Goal: Transaction & Acquisition: Book appointment/travel/reservation

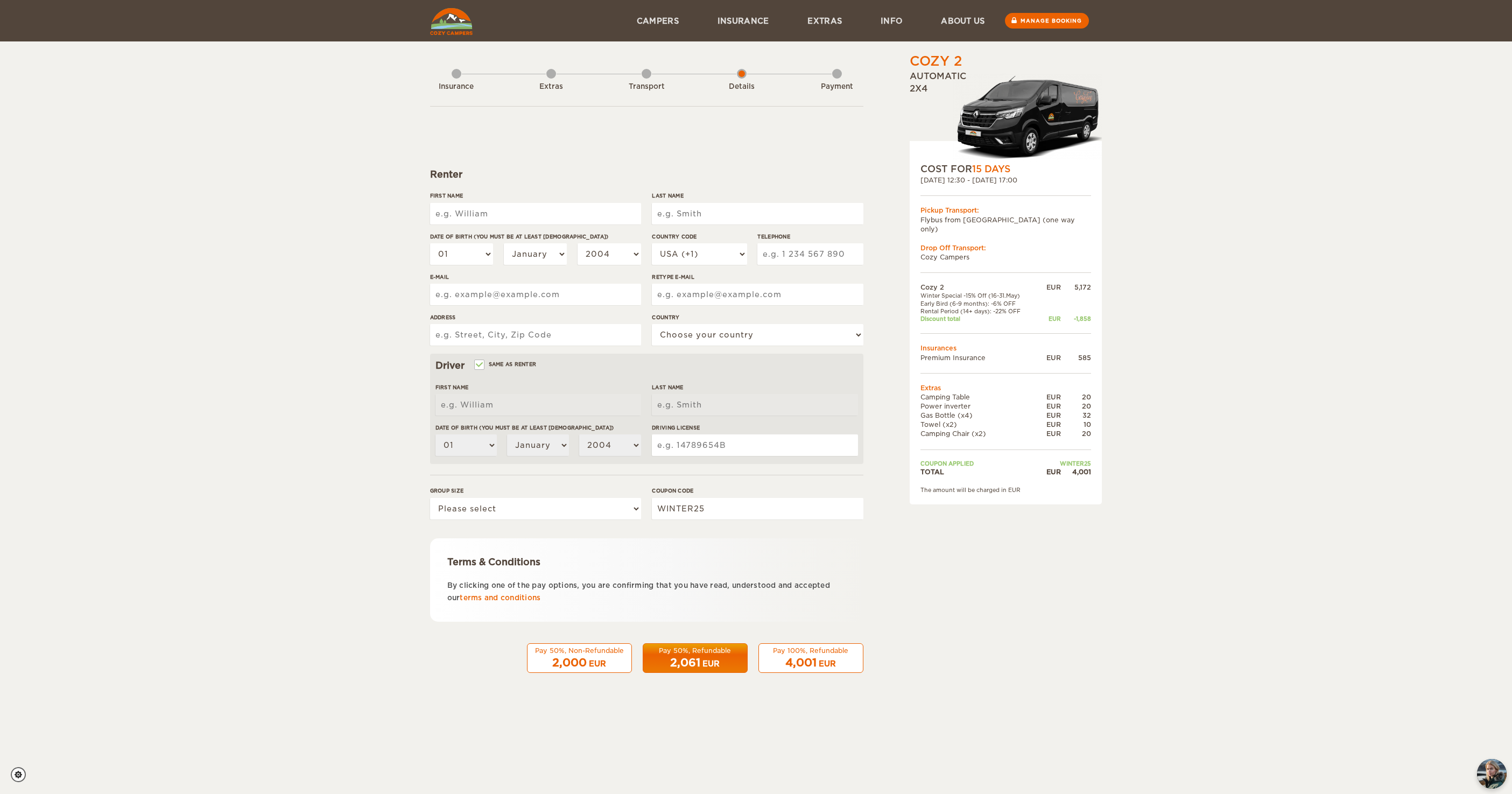
click at [580, 657] on span "2,000" at bounding box center [570, 663] width 34 height 13
click at [586, 660] on span "2,000" at bounding box center [570, 663] width 34 height 13
click at [496, 224] on div "First Name" at bounding box center [535, 212] width 211 height 41
click at [487, 217] on input "First Name" at bounding box center [535, 213] width 211 height 21
type input "[PERSON_NAME]"
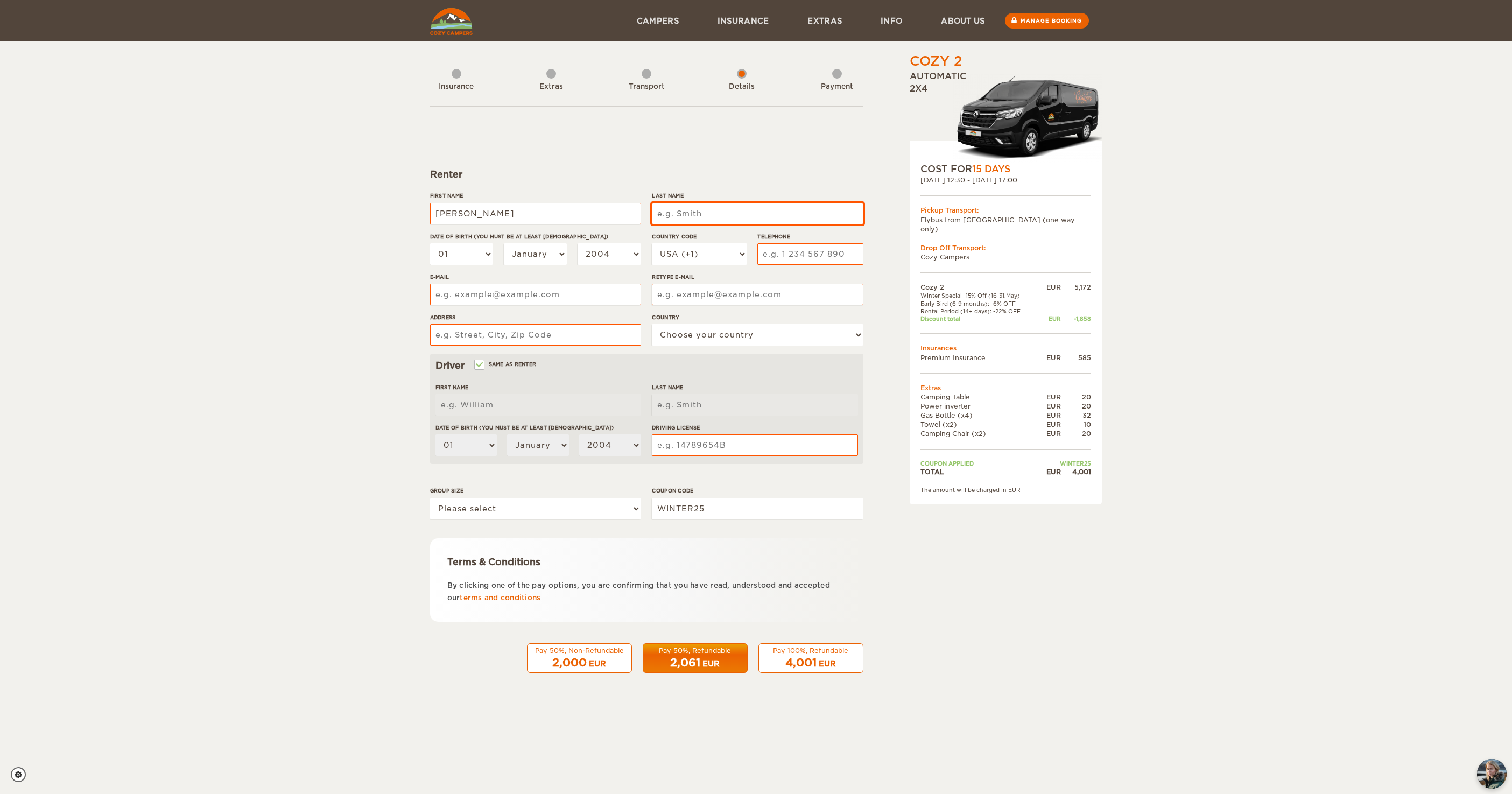
type input "[PERSON_NAME]"
type input "Damm"
select select "09"
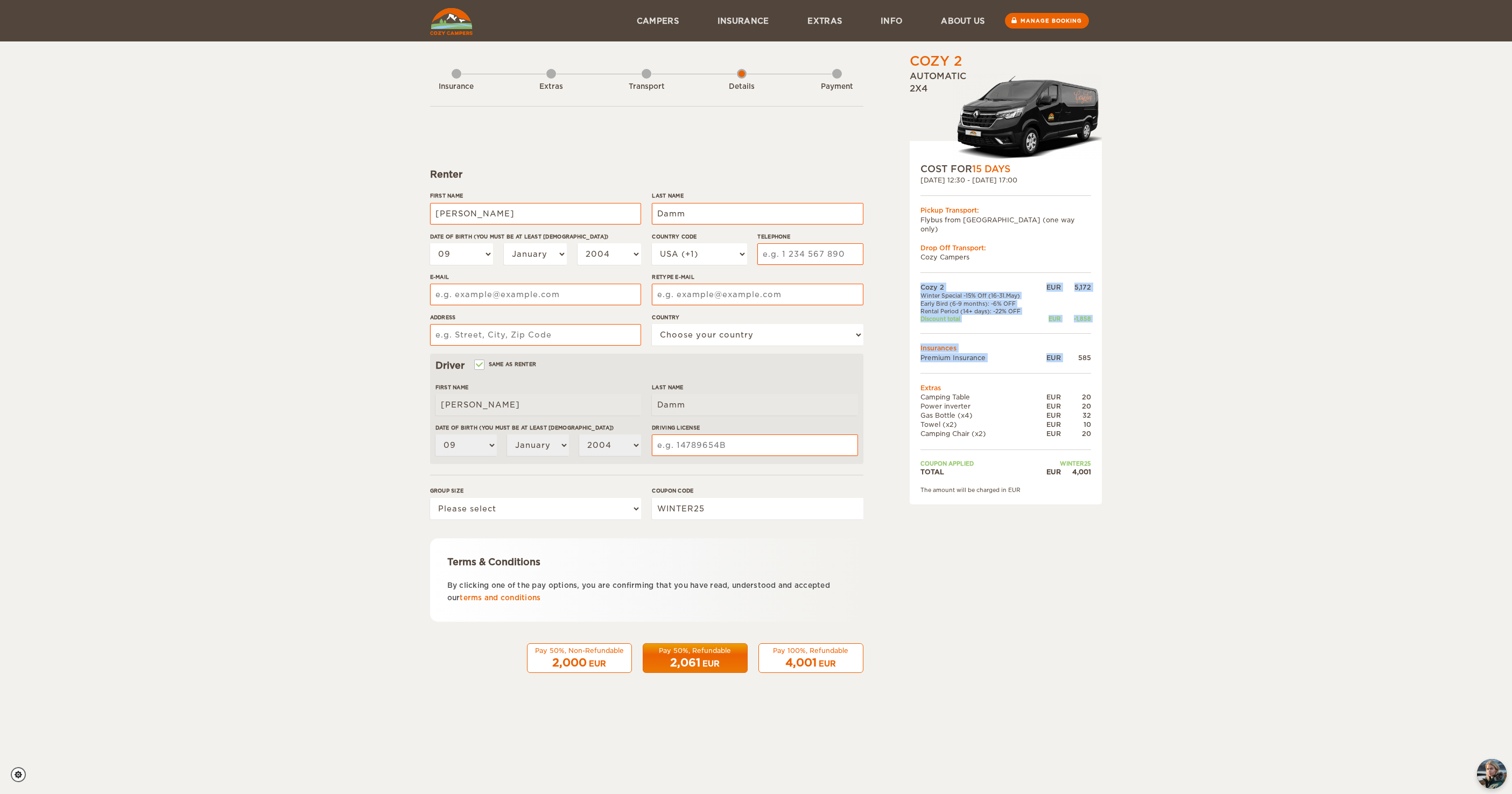
click at [1091, 346] on div "COST FOR 15 Days 23. May 2026 12:30 - 06. Jun 2026 17:00 Pickup Transport: Flyb…" at bounding box center [1006, 322] width 192 height 364
select select "1971"
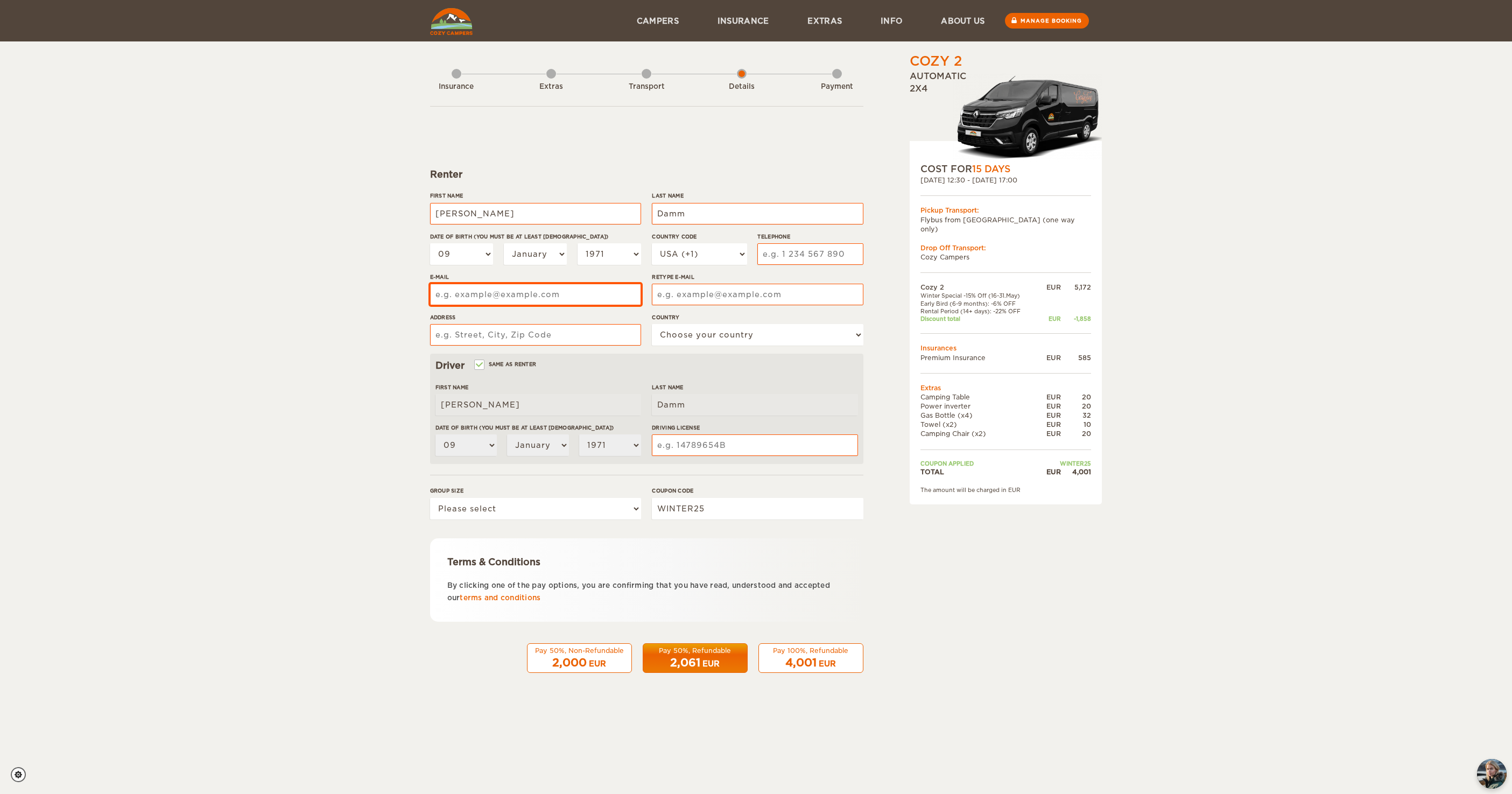
type input "rd_ka@gmx.de"
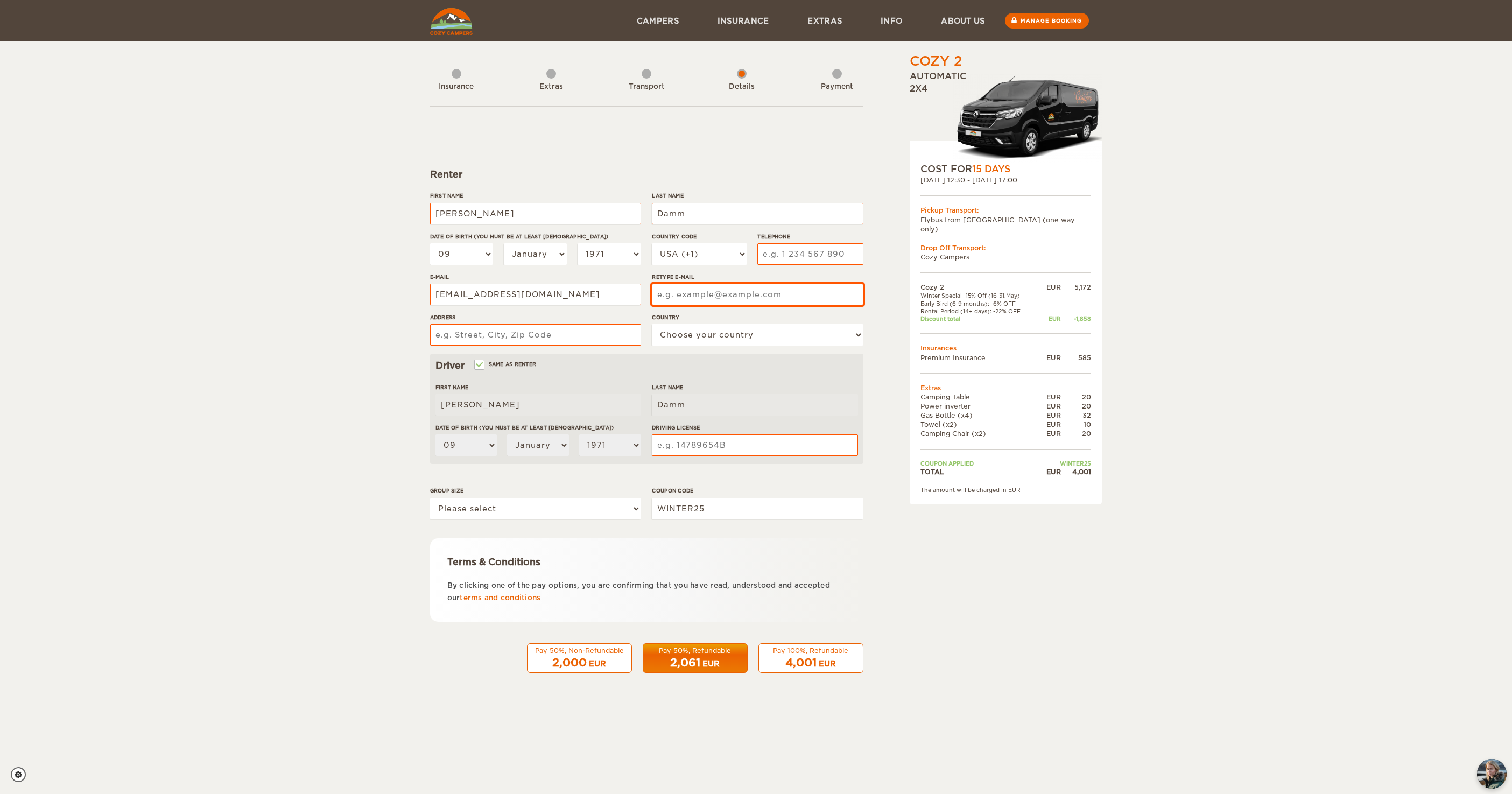
type input "rd_ka@gmx.de"
select select "49"
type input "1727477413"
click at [945, 587] on div "Cozy 2 Expand Collapse Total 4,001 EUR Automatic 2x4 COST FOR 15 Days 23. May 2…" at bounding box center [978, 371] width 208 height 637
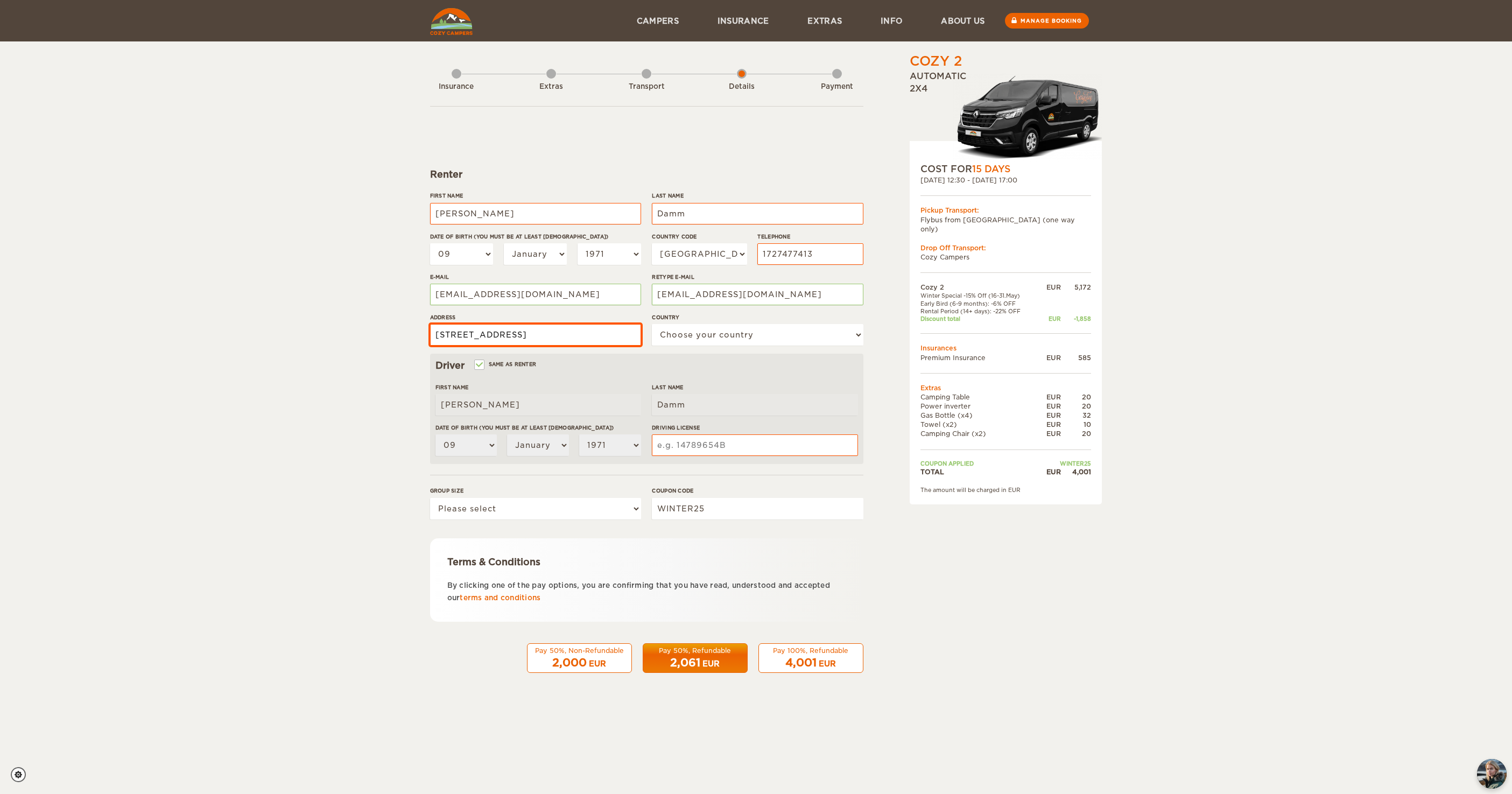
type input "Weltzienstraße 43"
click at [296, 382] on div "Cozy 2 Expand Collapse Total 4,001 EUR Automatic 2x4 COST FOR 15 Days 23. May 2…" at bounding box center [756, 350] width 1512 height 700
select select "77"
click at [699, 448] on input "Driving License" at bounding box center [755, 445] width 205 height 21
click at [680, 445] on input "A1506198122" at bounding box center [755, 445] width 205 height 21
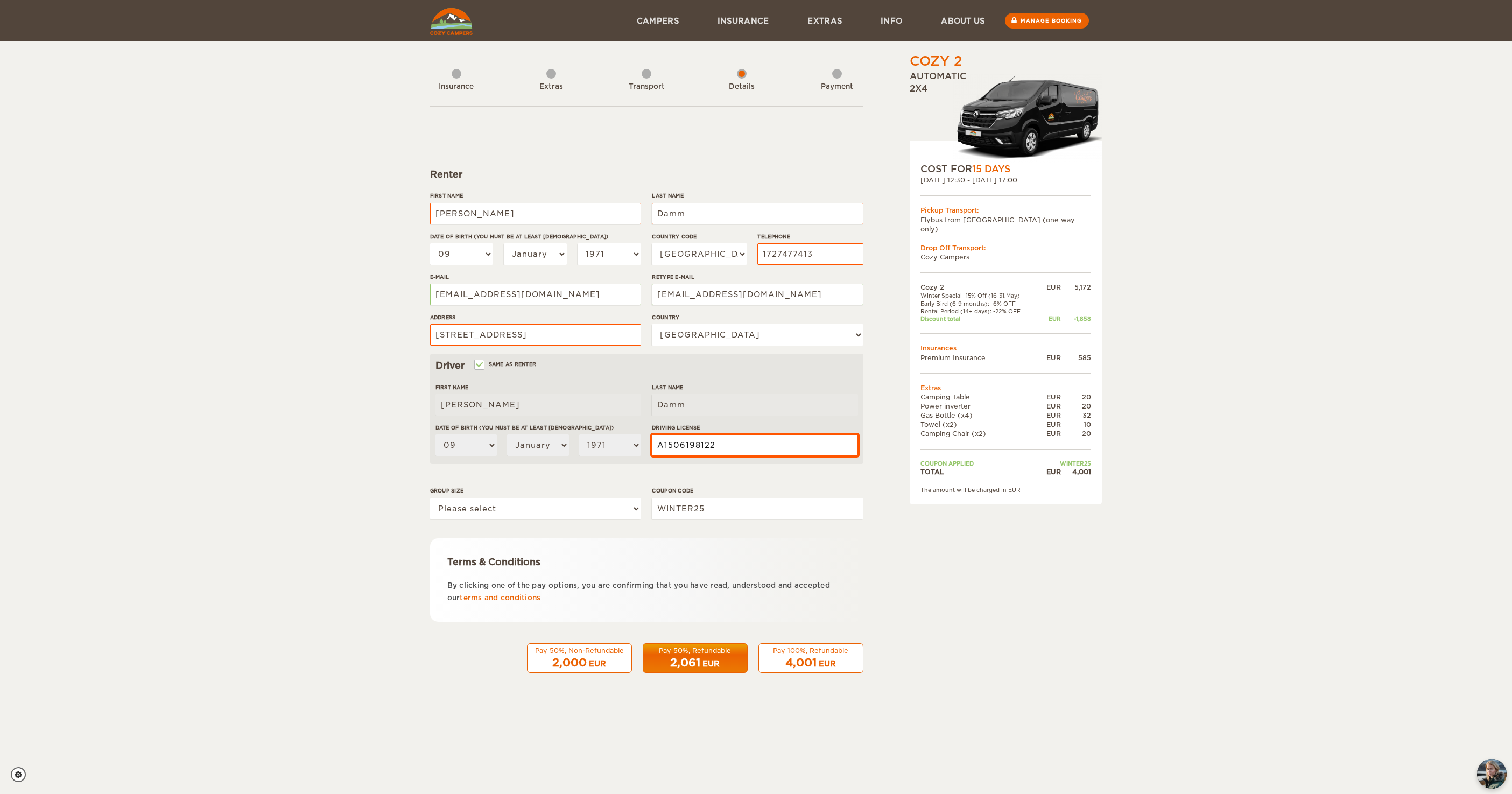
type input "A1506198122"
select select "2"
click at [581, 661] on span "2,000" at bounding box center [570, 663] width 34 height 13
click at [601, 662] on div "EUR" at bounding box center [597, 664] width 17 height 11
click at [585, 657] on span "2,000" at bounding box center [570, 663] width 34 height 13
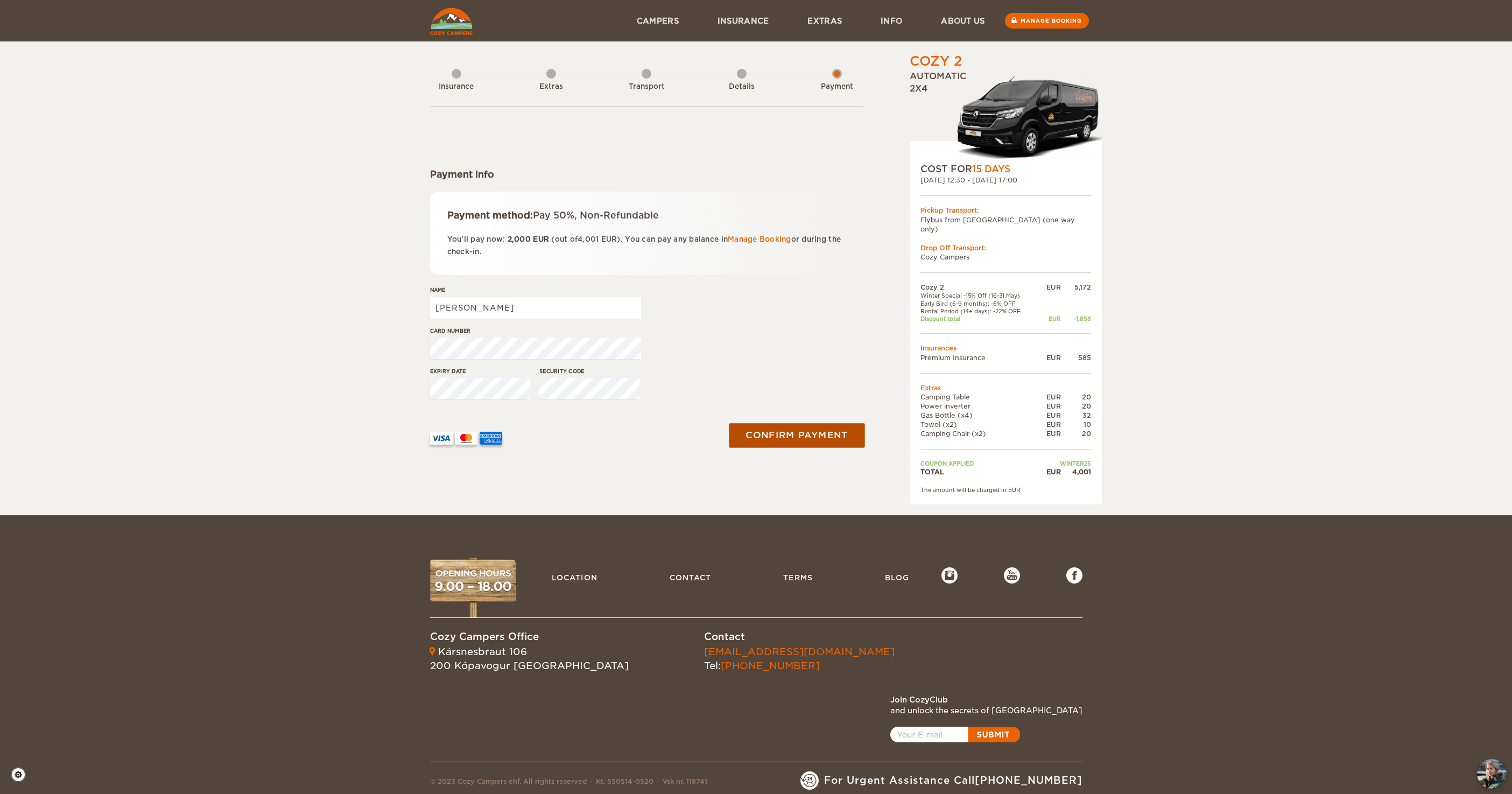
click at [770, 436] on button "Confirm payment" at bounding box center [797, 435] width 135 height 24
